Goal: Task Accomplishment & Management: Manage account settings

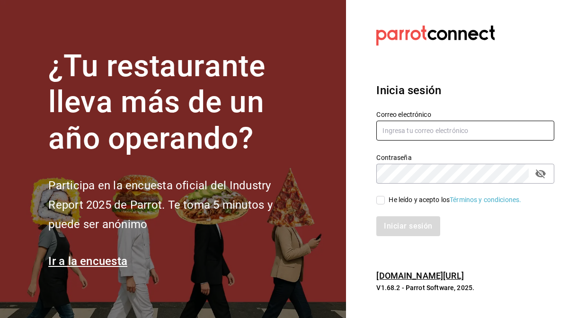
click at [398, 136] on input "text" at bounding box center [465, 131] width 178 height 20
type input "[EMAIL_ADDRESS][DOMAIN_NAME]"
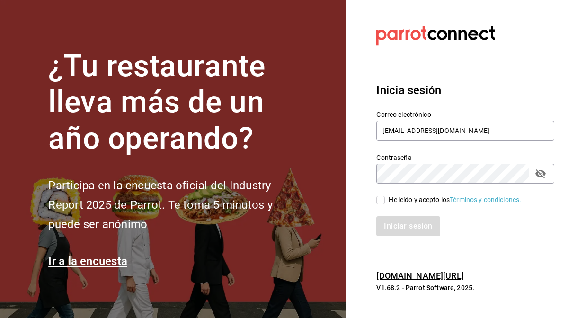
click at [385, 197] on input "He leído y acepto los Términos y condiciones." at bounding box center [380, 200] width 9 height 9
checkbox input "true"
click at [396, 224] on button "Iniciar sesión" at bounding box center [408, 226] width 64 height 20
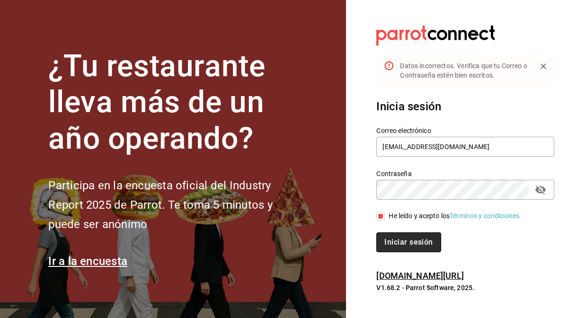
click at [399, 238] on button "Iniciar sesión" at bounding box center [408, 242] width 64 height 20
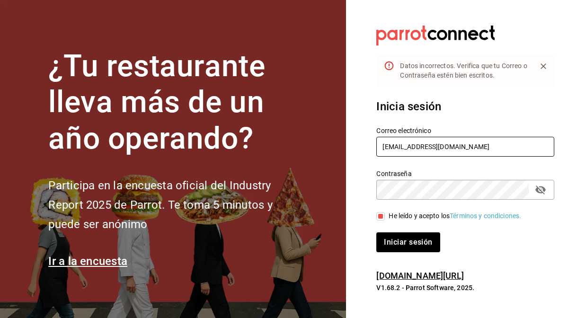
click at [440, 138] on input "[EMAIL_ADDRESS][DOMAIN_NAME]" at bounding box center [465, 147] width 178 height 20
type input "[EMAIL_ADDRESS][DOMAIN_NAME]"
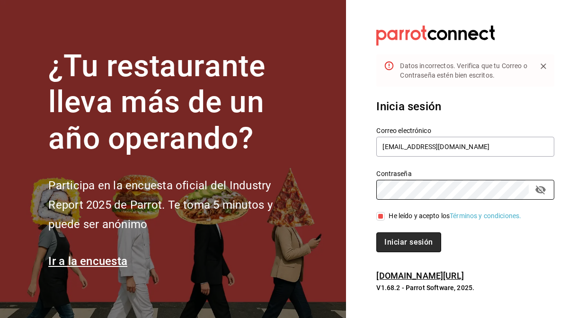
click at [399, 241] on button "Iniciar sesión" at bounding box center [408, 242] width 64 height 20
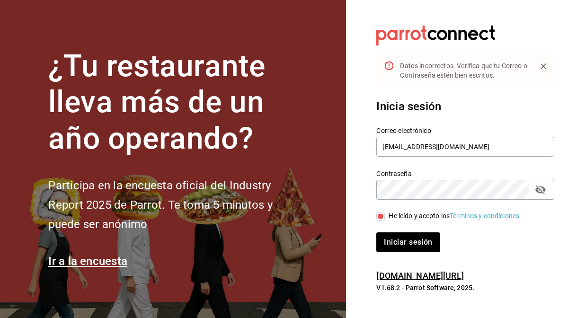
click at [542, 189] on icon "passwordField" at bounding box center [540, 189] width 11 height 11
click at [402, 238] on button "Iniciar sesión" at bounding box center [408, 242] width 64 height 20
click at [418, 239] on button "Iniciar sesión" at bounding box center [408, 242] width 64 height 20
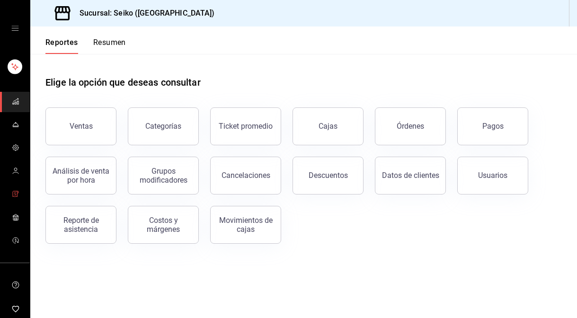
click at [9, 190] on link "mailbox folders" at bounding box center [15, 195] width 30 height 20
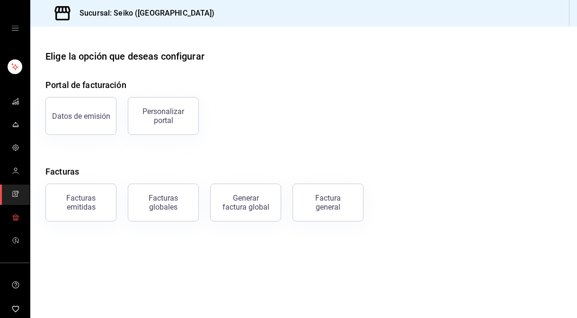
click at [15, 213] on icon "mailbox folders" at bounding box center [16, 217] width 8 height 8
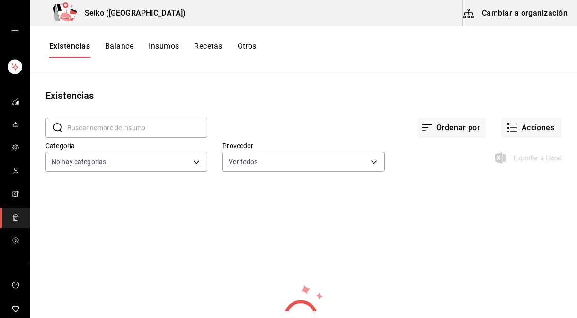
click at [158, 44] on button "Insumos" at bounding box center [164, 50] width 30 height 16
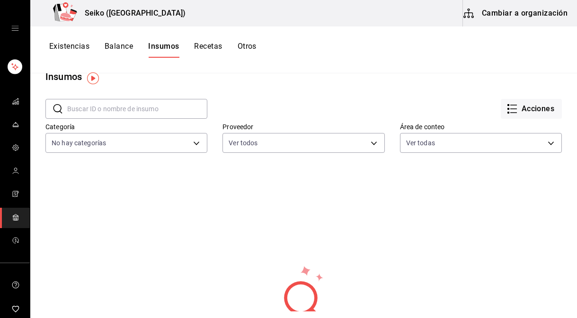
scroll to position [17, 0]
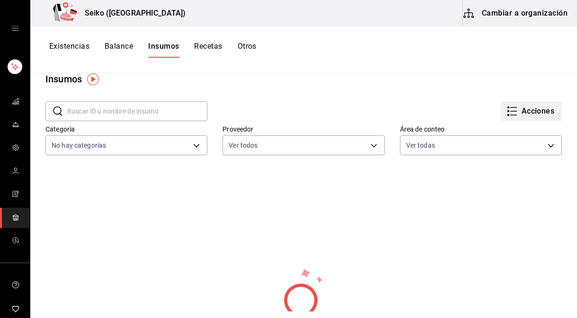
click at [556, 101] on button "Acciones" at bounding box center [531, 111] width 61 height 20
click at [515, 99] on div "Importar lista de insumos" at bounding box center [511, 100] width 76 height 10
click at [0, 0] on input "Importar lista de insumos" at bounding box center [0, 0] width 0 height 0
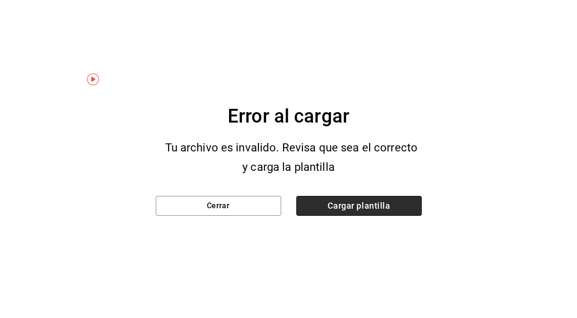
click at [374, 205] on span "Cargar plantilla" at bounding box center [358, 206] width 125 height 20
click at [0, 0] on input "Cargar plantilla" at bounding box center [0, 0] width 0 height 0
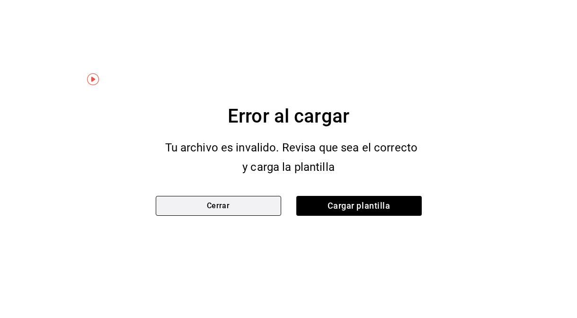
click at [260, 205] on button "Cerrar" at bounding box center [218, 206] width 125 height 20
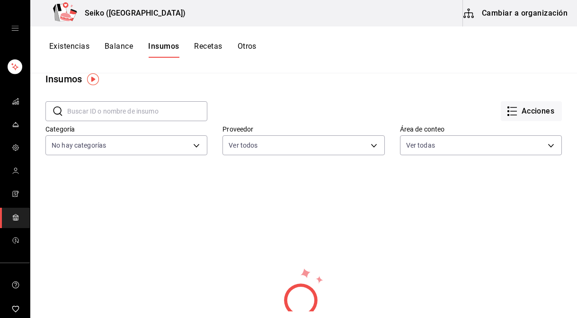
click at [144, 205] on div "No hay información que mostrar" at bounding box center [303, 306] width 547 height 237
click at [80, 46] on button "Existencias" at bounding box center [69, 50] width 40 height 16
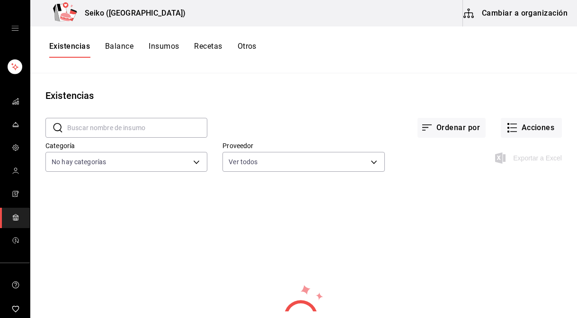
click at [213, 45] on button "Recetas" at bounding box center [208, 50] width 28 height 16
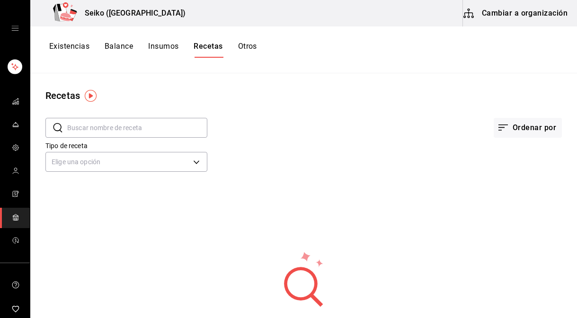
click at [171, 42] on button "Insumos" at bounding box center [163, 50] width 30 height 16
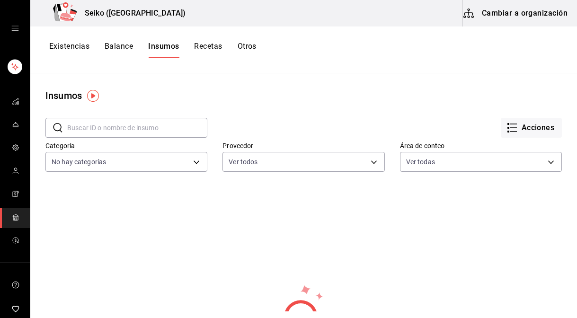
click at [234, 46] on div "Existencias Balance Insumos Recetas Otros" at bounding box center [152, 50] width 207 height 16
click at [253, 47] on button "Otros" at bounding box center [247, 50] width 19 height 16
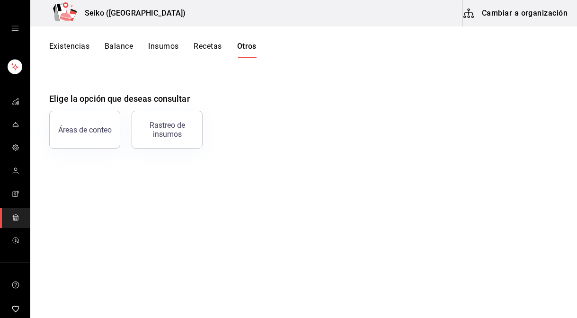
click at [210, 45] on button "Recetas" at bounding box center [208, 50] width 28 height 16
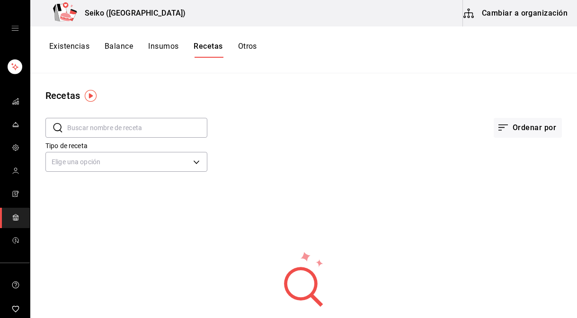
click at [168, 46] on button "Insumos" at bounding box center [163, 50] width 30 height 16
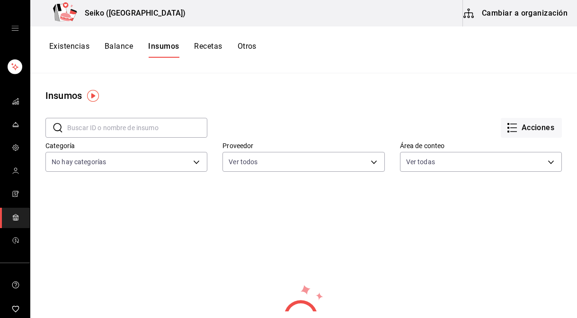
click at [126, 52] on button "Balance" at bounding box center [119, 50] width 28 height 16
